Goal: Task Accomplishment & Management: Complete application form

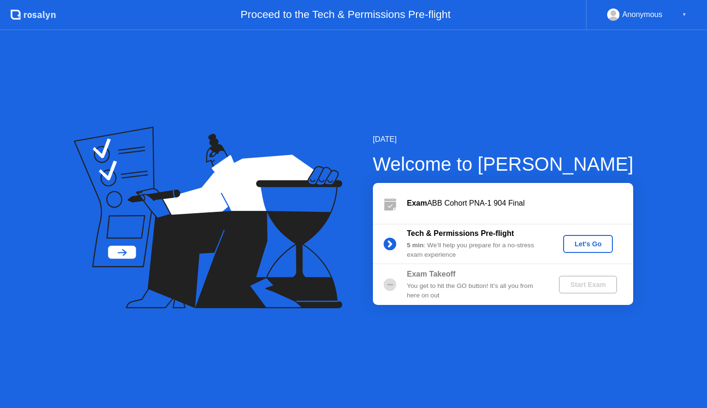
click at [597, 245] on div "Let's Go" at bounding box center [588, 244] width 42 height 8
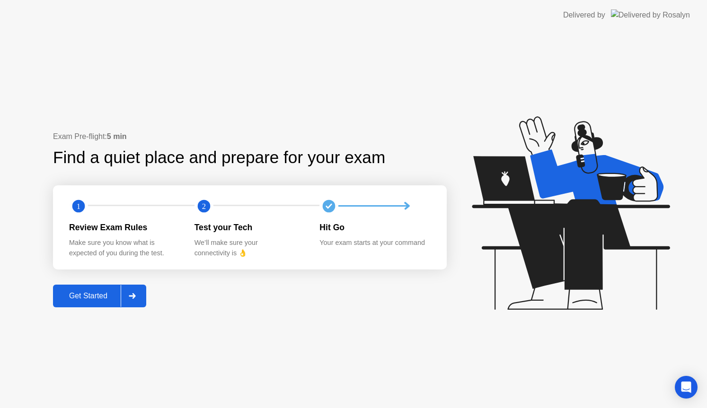
click at [88, 296] on div "Get Started" at bounding box center [88, 296] width 65 height 9
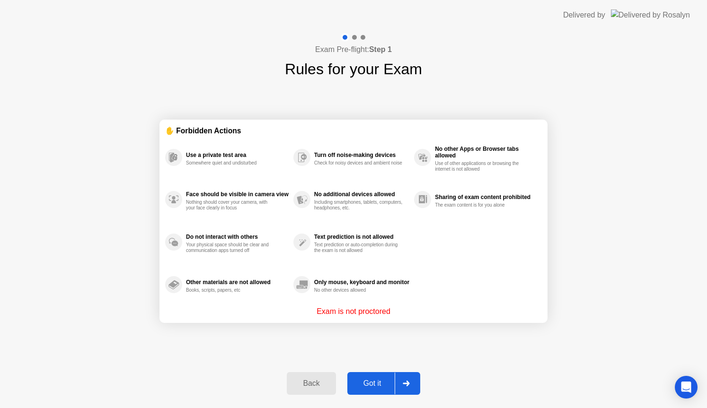
click at [374, 382] on div "Got it" at bounding box center [372, 383] width 44 height 9
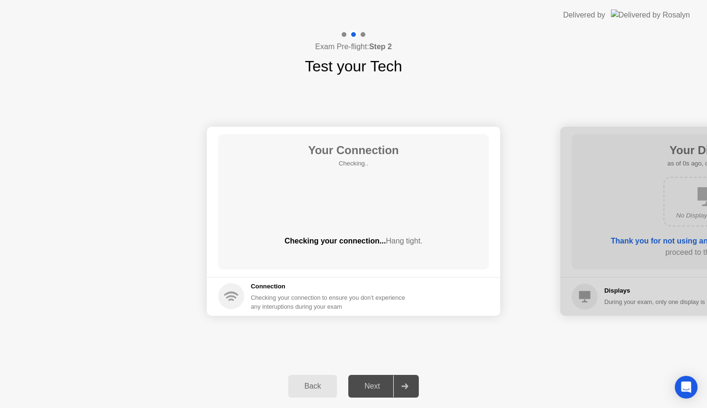
click at [374, 382] on div "Next" at bounding box center [372, 386] width 42 height 9
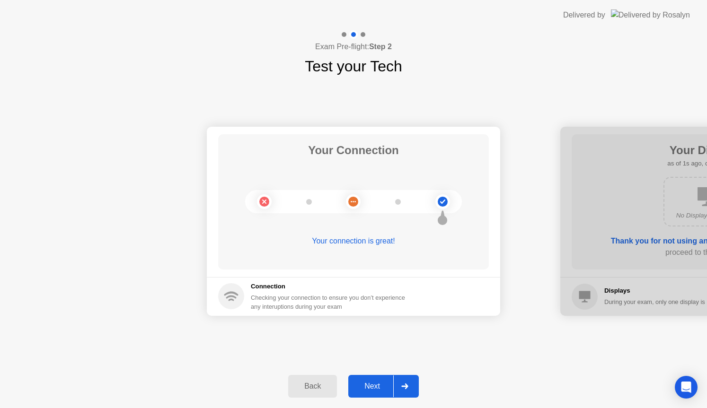
click at [381, 383] on div "Next" at bounding box center [372, 386] width 42 height 9
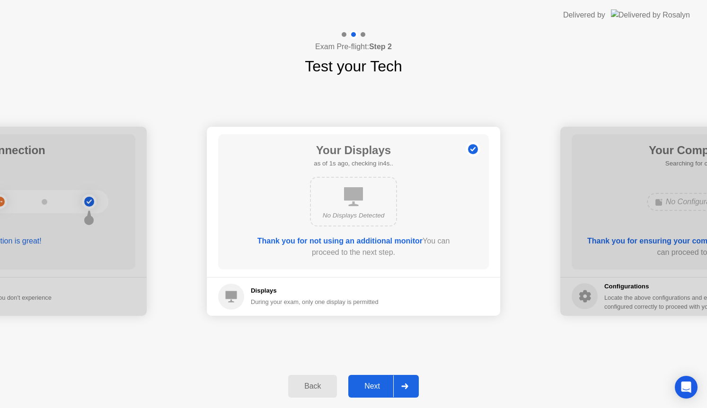
click at [381, 383] on div "Next" at bounding box center [372, 386] width 42 height 9
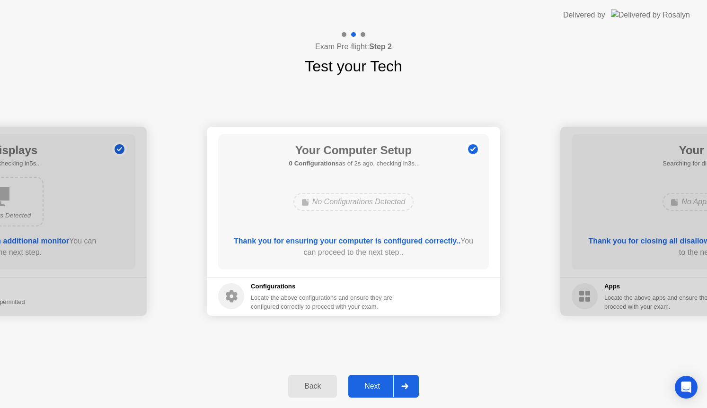
click at [375, 387] on div "Next" at bounding box center [372, 386] width 42 height 9
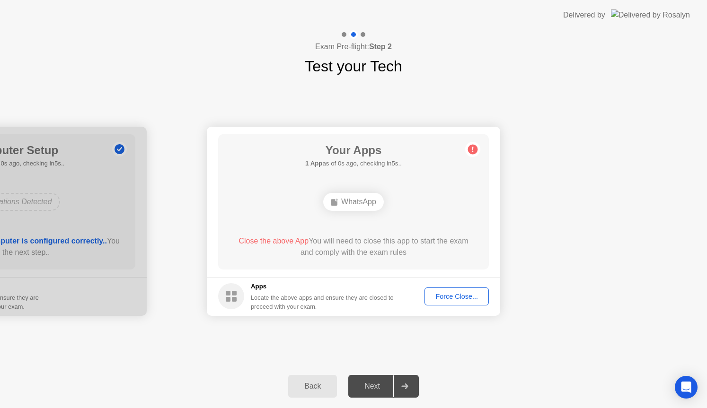
click at [375, 387] on div "Next" at bounding box center [372, 386] width 42 height 9
click at [463, 297] on div "Force Close..." at bounding box center [457, 297] width 58 height 8
click at [456, 295] on div "Force Close..." at bounding box center [457, 297] width 58 height 8
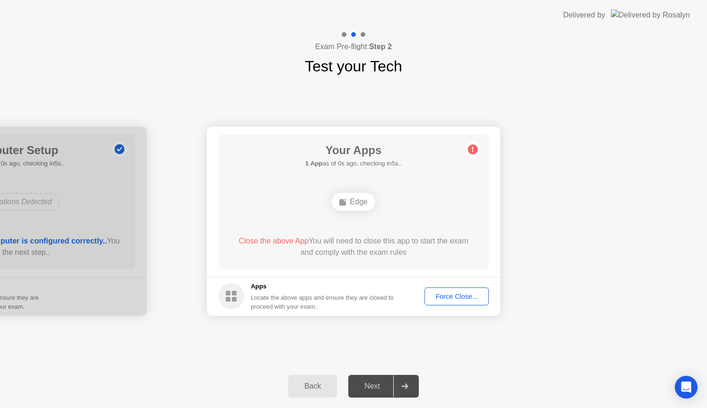
click at [457, 299] on div "Force Close..." at bounding box center [457, 297] width 58 height 8
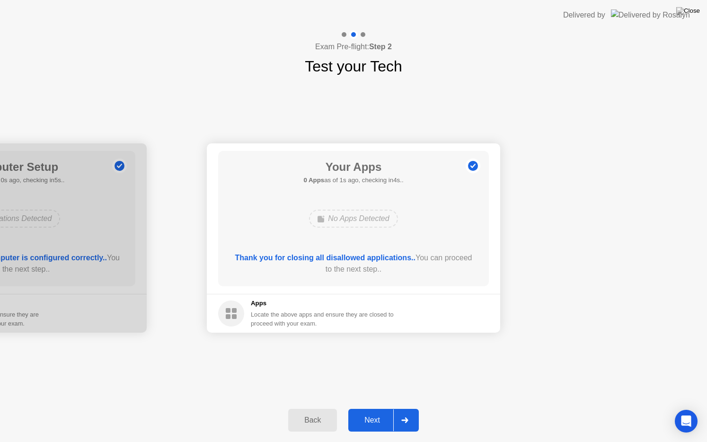
click at [374, 401] on div "Back Next" at bounding box center [353, 420] width 707 height 44
click at [374, 408] on div "Next" at bounding box center [372, 420] width 42 height 9
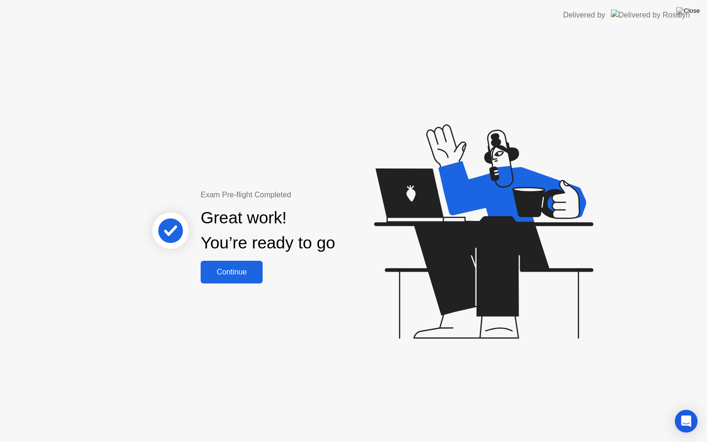
click at [236, 272] on div "Continue" at bounding box center [231, 272] width 56 height 9
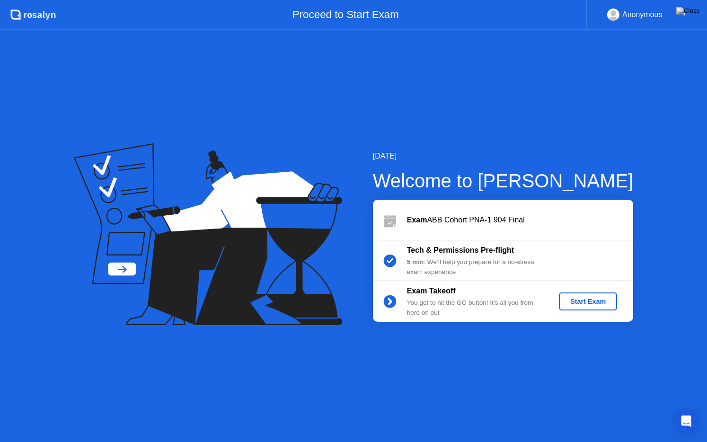
click at [588, 305] on div "Start Exam" at bounding box center [587, 302] width 51 height 8
